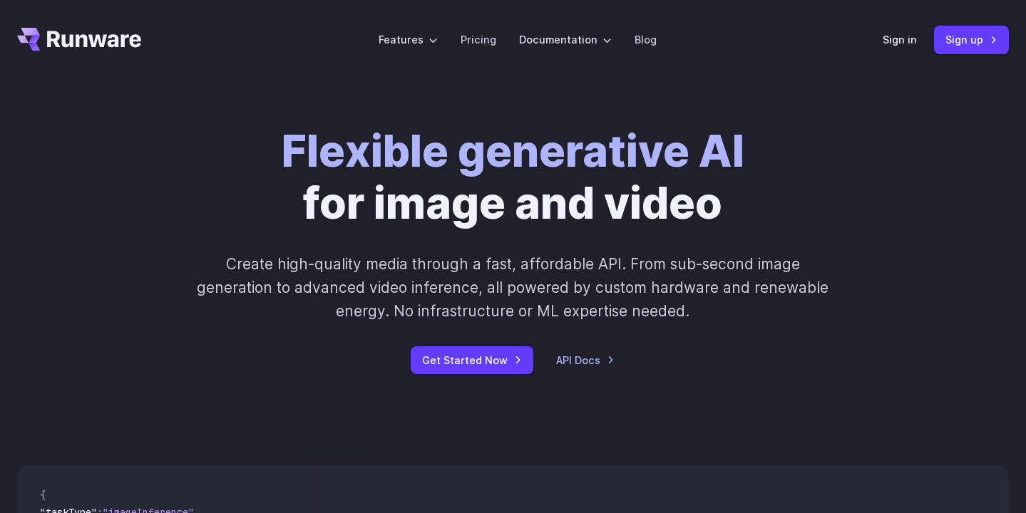
click at [896, 29] on div "Sign in Sign up" at bounding box center [946, 40] width 126 height 28
click at [897, 33] on link "Sign in" at bounding box center [900, 39] width 34 height 16
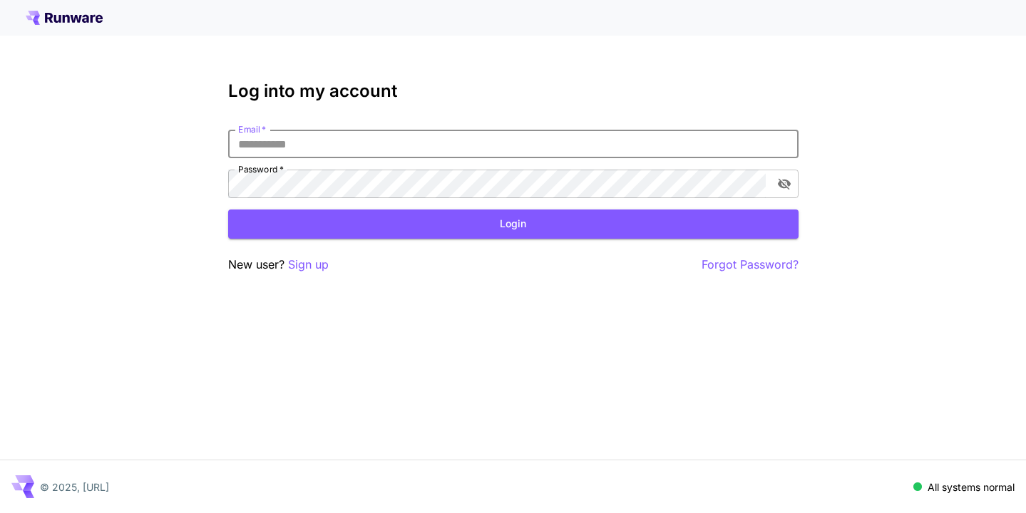
click at [480, 150] on input "Email   *" at bounding box center [513, 144] width 570 height 29
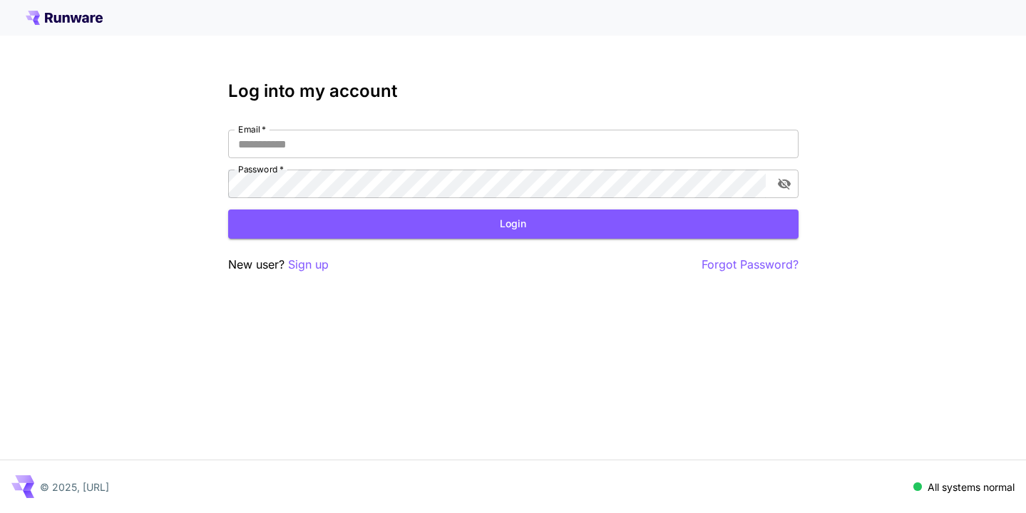
type input "**********"
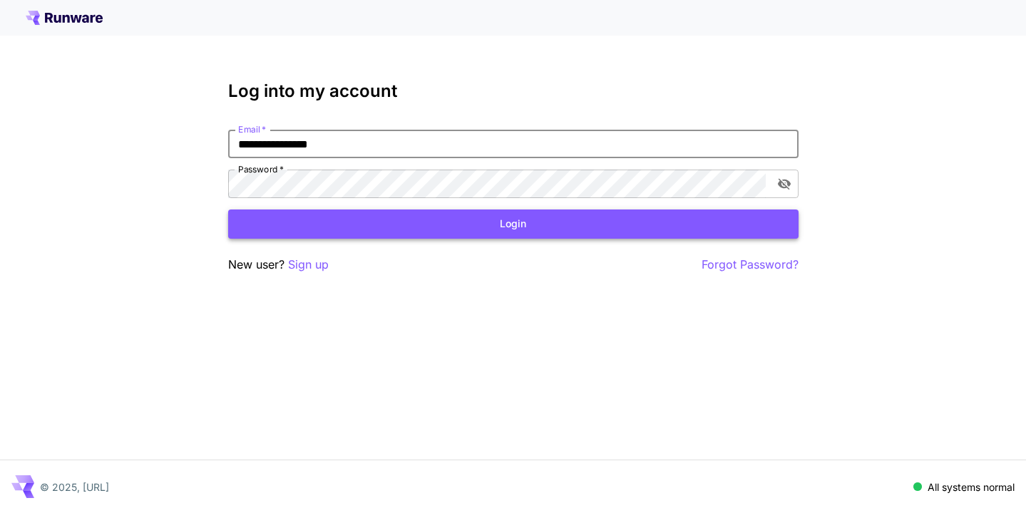
click at [429, 237] on button "Login" at bounding box center [513, 224] width 570 height 29
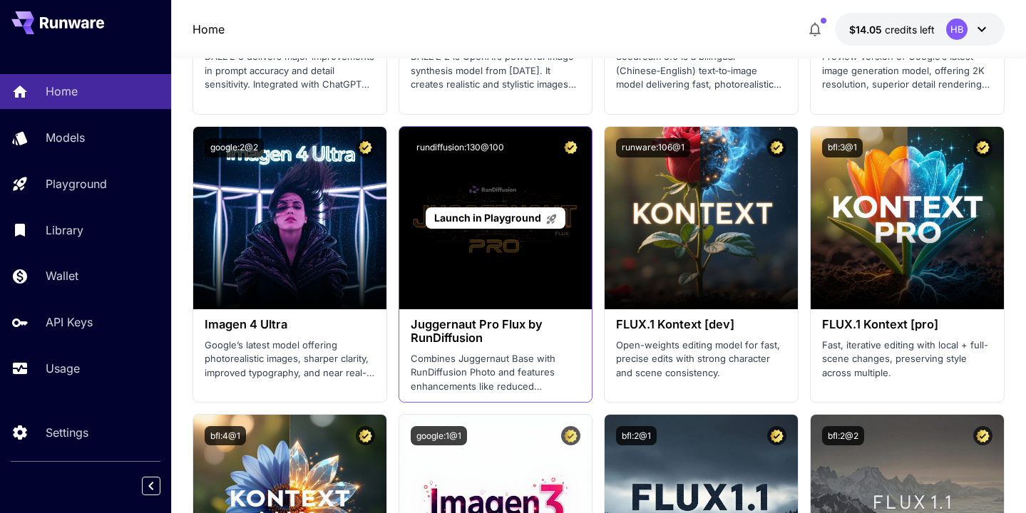
scroll to position [2394, 0]
